Goal: Task Accomplishment & Management: Manage account settings

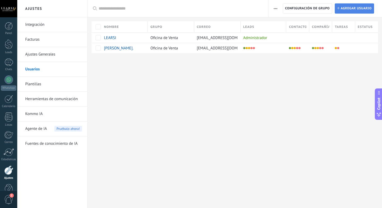
click at [352, 10] on span "Agregar usuario" at bounding box center [355, 9] width 31 height 10
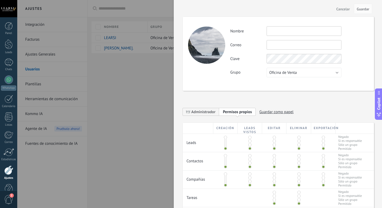
click at [297, 32] on input "text" at bounding box center [303, 31] width 75 height 10
type input "**********"
click at [289, 46] on input "text" at bounding box center [303, 45] width 75 height 10
paste input "**********"
type input "**********"
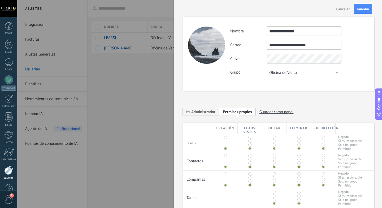
click at [249, 78] on div "**********" at bounding box center [278, 54] width 191 height 74
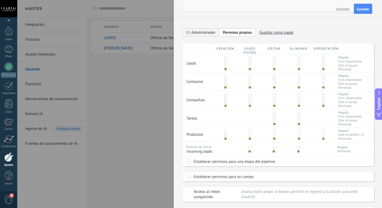
scroll to position [87, 0]
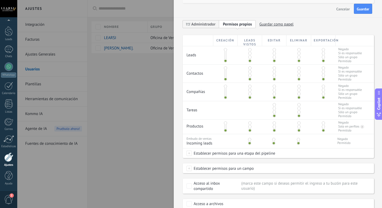
click at [250, 53] on span at bounding box center [249, 53] width 3 height 3
click at [297, 50] on span at bounding box center [298, 49] width 3 height 3
click at [322, 50] on span at bounding box center [323, 49] width 3 height 3
click at [249, 72] on span at bounding box center [249, 71] width 3 height 3
click at [298, 68] on span at bounding box center [298, 67] width 3 height 3
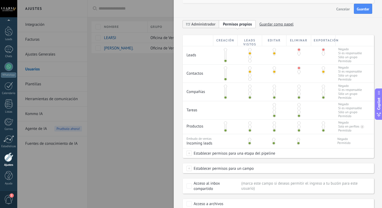
click at [322, 67] on span at bounding box center [323, 67] width 3 height 3
click at [249, 90] on span at bounding box center [249, 89] width 3 height 3
click at [297, 85] on span at bounding box center [298, 86] width 3 height 3
click at [322, 87] on span at bounding box center [323, 86] width 3 height 3
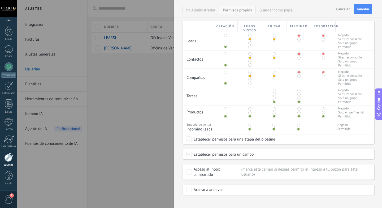
scroll to position [107, 0]
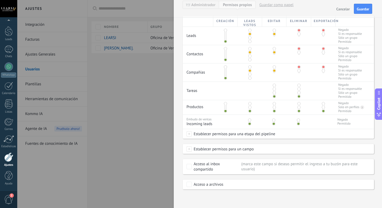
click at [250, 107] on span at bounding box center [249, 107] width 3 height 3
click at [297, 103] on span at bounding box center [298, 103] width 3 height 3
click at [322, 104] on span at bounding box center [323, 103] width 3 height 3
click at [273, 104] on span at bounding box center [274, 103] width 3 height 3
click at [364, 6] on button "Guardar" at bounding box center [363, 9] width 18 height 10
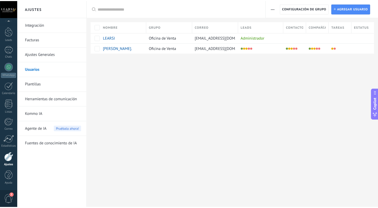
scroll to position [0, 0]
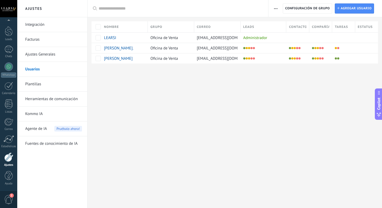
click at [243, 78] on div at bounding box center [234, 71] width 294 height 17
click at [132, 47] on span "[PERSON_NAME]." at bounding box center [118, 48] width 29 height 5
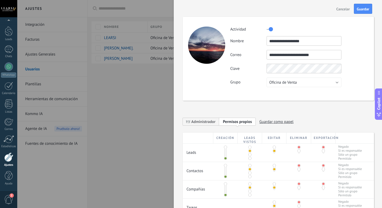
click at [256, 75] on div "**********" at bounding box center [299, 56] width 138 height 61
click at [358, 9] on span "Guardar" at bounding box center [363, 9] width 12 height 4
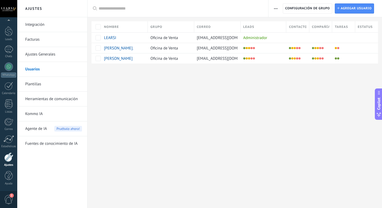
click at [261, 108] on div "Ajustes Integración Facturas Ajustes Generales Usuarios Plantillas Herramientas…" at bounding box center [199, 104] width 365 height 208
click at [179, 51] on div "Oficina de Venta" at bounding box center [170, 48] width 44 height 10
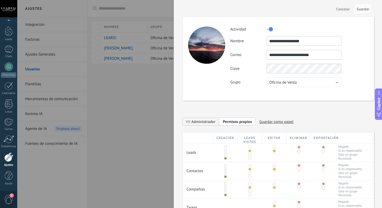
click at [142, 100] on div at bounding box center [191, 104] width 382 height 208
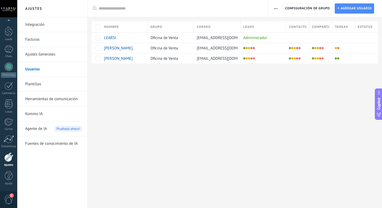
click at [185, 93] on div "Ajustes Integración Facturas Ajustes Generales Usuarios Plantillas Herramientas…" at bounding box center [199, 104] width 365 height 208
click at [12, 35] on div at bounding box center [9, 31] width 8 height 10
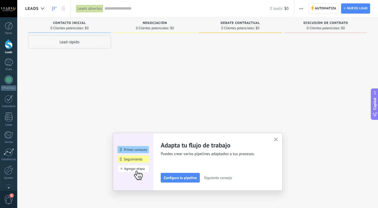
click at [278, 139] on icon "button" at bounding box center [276, 139] width 4 height 4
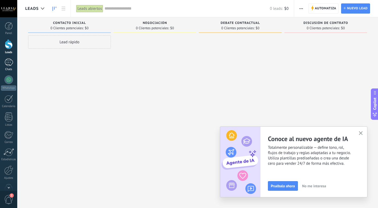
click at [7, 63] on div at bounding box center [9, 62] width 8 height 8
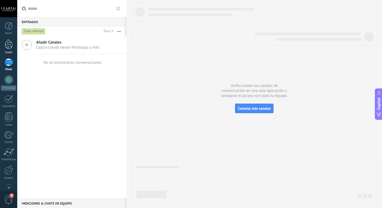
click at [10, 42] on div at bounding box center [9, 44] width 8 height 10
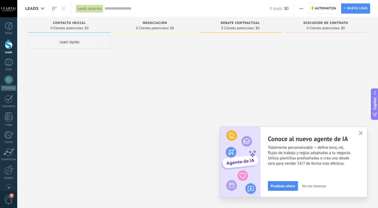
click at [357, 132] on button "button" at bounding box center [360, 133] width 7 height 7
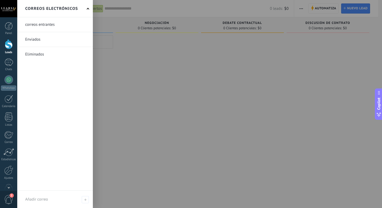
scroll to position [2, 0]
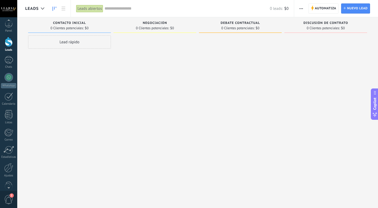
click at [11, 196] on span "2" at bounding box center [12, 195] width 4 height 4
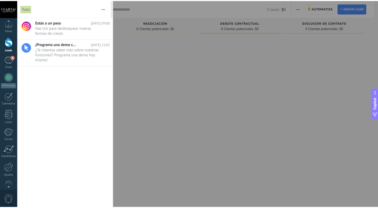
scroll to position [0, 0]
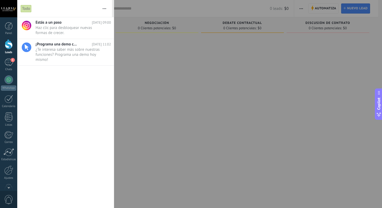
click at [131, 79] on div at bounding box center [191, 104] width 382 height 208
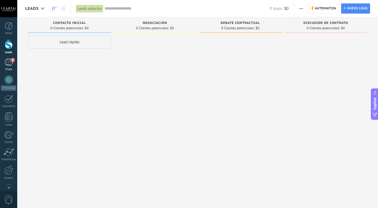
click at [12, 60] on span "1" at bounding box center [13, 60] width 4 height 4
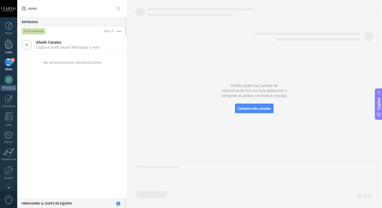
click at [10, 47] on div at bounding box center [9, 44] width 8 height 10
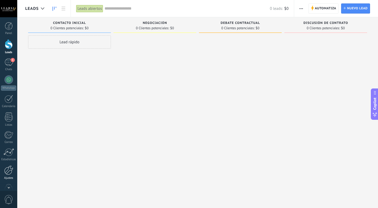
click at [10, 170] on div at bounding box center [8, 169] width 9 height 9
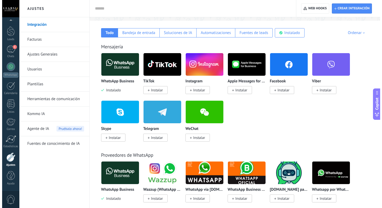
scroll to position [90, 0]
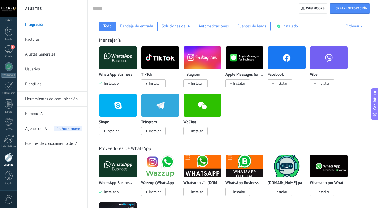
click at [279, 64] on img at bounding box center [287, 58] width 38 height 26
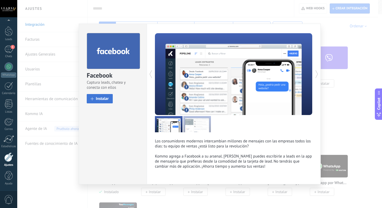
click at [103, 98] on span "Instalar" at bounding box center [102, 98] width 13 height 4
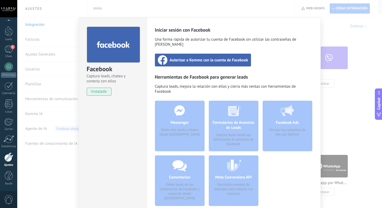
click at [209, 58] on div "Autorizar a Kommo con la cuenta de Facebook" at bounding box center [203, 60] width 96 height 13
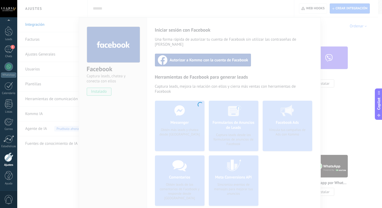
click at [322, 100] on div at bounding box center [199, 104] width 365 height 208
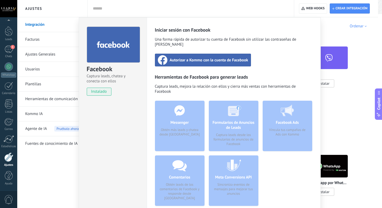
click at [34, 40] on div "Facebook Captura leads, chatea y conecta con ellos instalado Desinstalar Inicia…" at bounding box center [199, 104] width 365 height 208
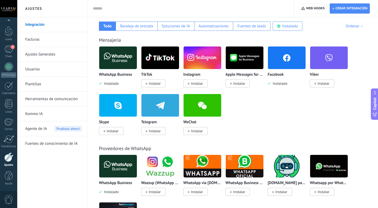
click at [35, 25] on link "Integración" at bounding box center [53, 24] width 57 height 15
click at [281, 63] on img at bounding box center [287, 58] width 38 height 26
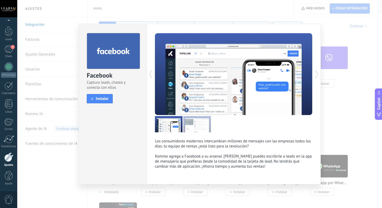
click at [318, 71] on icon at bounding box center [316, 74] width 5 height 11
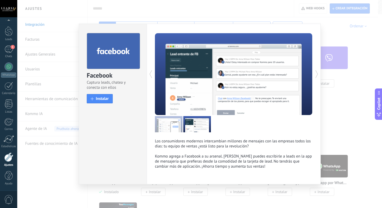
click at [318, 71] on icon at bounding box center [316, 74] width 5 height 11
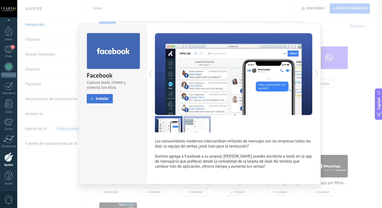
click at [104, 100] on span "Instalar" at bounding box center [102, 98] width 13 height 4
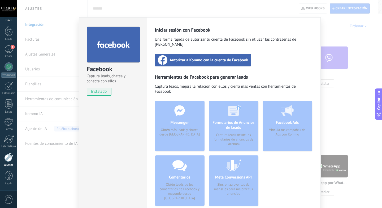
click at [198, 58] on div "Autorizar a Kommo con la cuenta de Facebook" at bounding box center [203, 60] width 96 height 13
